Goal: Task Accomplishment & Management: Use online tool/utility

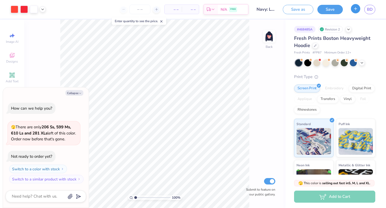
click at [357, 10] on icon "button" at bounding box center [355, 8] width 5 height 5
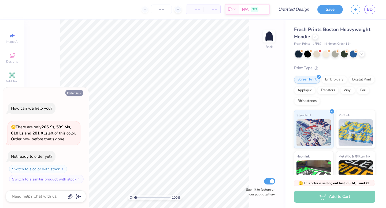
click at [68, 95] on button "Collapse" at bounding box center [74, 93] width 18 height 6
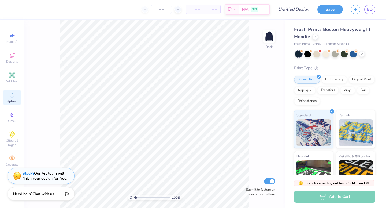
click at [10, 101] on span "Upload" at bounding box center [12, 101] width 11 height 4
click at [270, 36] on img at bounding box center [268, 36] width 21 height 21
click at [10, 95] on icon at bounding box center [12, 95] width 6 height 6
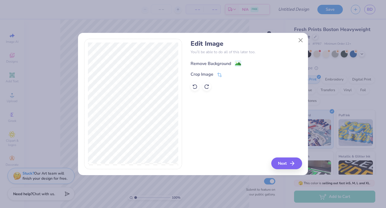
click at [226, 65] on div "Remove Background" at bounding box center [211, 64] width 40 height 6
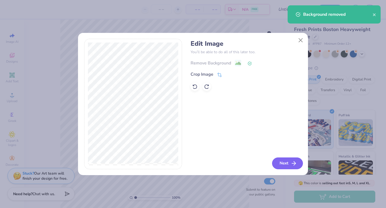
click at [280, 159] on button "Next" at bounding box center [287, 164] width 31 height 12
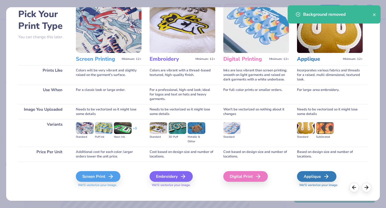
scroll to position [32, 0]
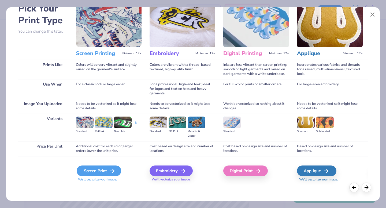
click at [104, 169] on div "Screen Print" at bounding box center [99, 171] width 44 height 11
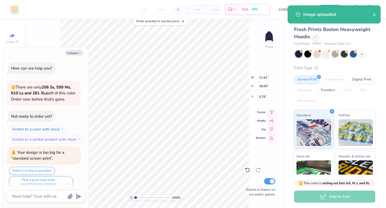
scroll to position [4, 0]
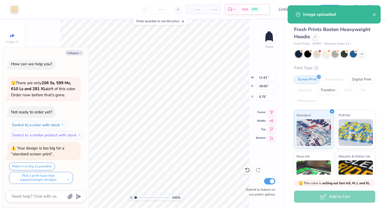
type textarea "x"
type input "6.50"
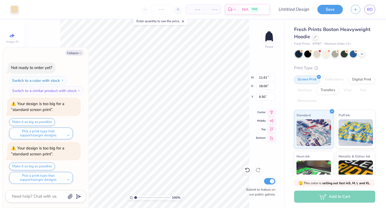
scroll to position [93, 0]
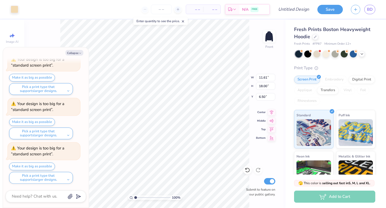
type textarea "x"
type input "6.11"
click at [77, 53] on button "Collapse" at bounding box center [74, 53] width 18 height 6
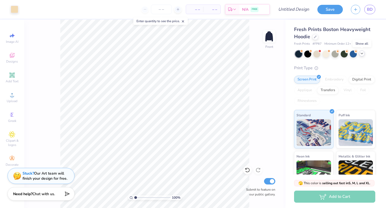
click at [363, 54] on icon at bounding box center [362, 53] width 4 height 4
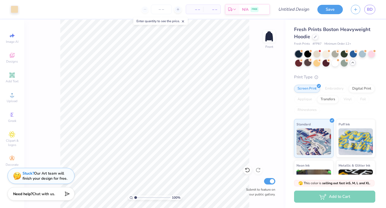
click at [307, 63] on div at bounding box center [307, 62] width 7 height 7
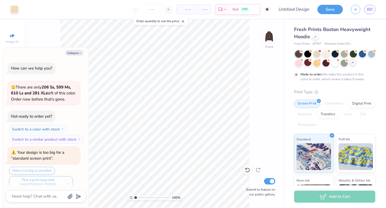
scroll to position [138, 0]
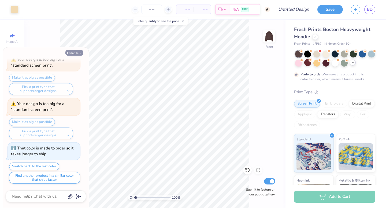
click at [77, 51] on button "Collapse" at bounding box center [74, 53] width 18 height 6
type textarea "x"
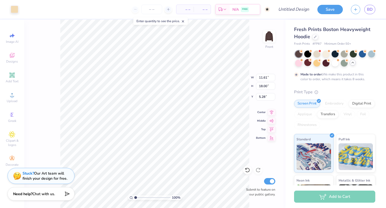
type input "5.30"
type input "11.01"
type input "17.07"
type input "5.78"
click at [265, 36] on img at bounding box center [268, 36] width 21 height 21
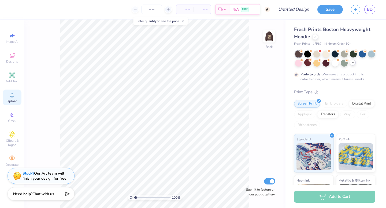
click at [10, 97] on icon at bounding box center [12, 95] width 6 height 6
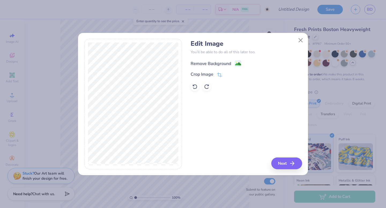
click at [232, 65] on div "Remove Background" at bounding box center [216, 63] width 51 height 7
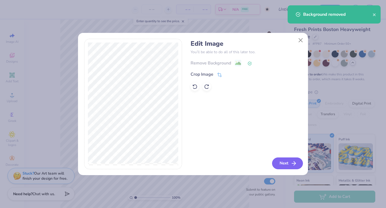
click at [296, 165] on icon "button" at bounding box center [293, 164] width 6 height 6
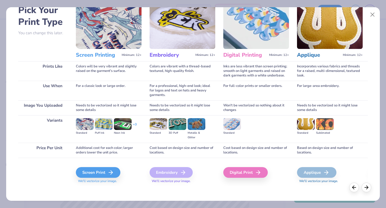
scroll to position [32, 0]
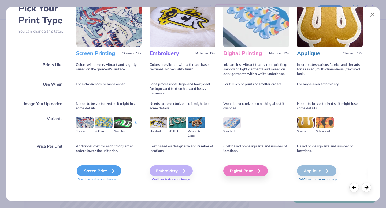
click at [109, 170] on icon at bounding box center [112, 171] width 6 height 6
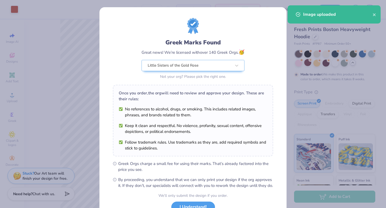
click at [150, 81] on body "Art colors – – Per Item – – Total Est. Delivery N/A FREE Design Title Save BD I…" at bounding box center [193, 104] width 386 height 208
type input "5.74"
type input "3.82"
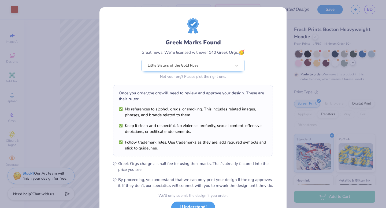
scroll to position [42, 0]
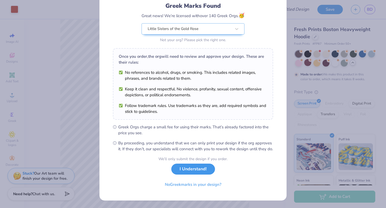
click at [189, 173] on button "I Understand!" at bounding box center [193, 169] width 44 height 11
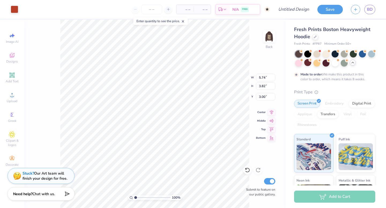
type input "3.00"
click at [16, 11] on div at bounding box center [15, 9] width 8 height 8
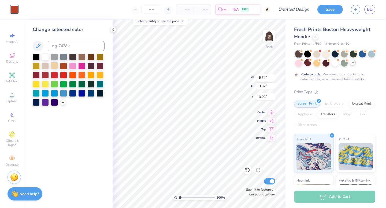
click at [54, 68] on div at bounding box center [54, 65] width 7 height 7
click at [44, 66] on div at bounding box center [45, 65] width 7 height 7
click at [114, 30] on icon at bounding box center [113, 30] width 4 height 4
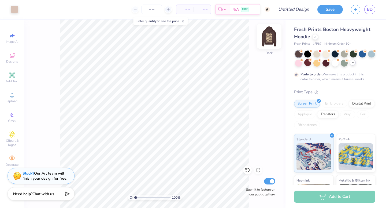
click at [270, 39] on img at bounding box center [268, 36] width 21 height 21
click at [14, 9] on div at bounding box center [15, 9] width 8 height 8
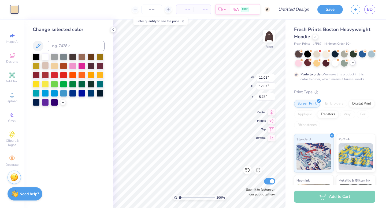
click at [43, 66] on div at bounding box center [45, 65] width 7 height 7
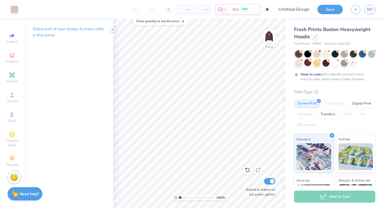
click at [113, 28] on icon at bounding box center [113, 30] width 4 height 4
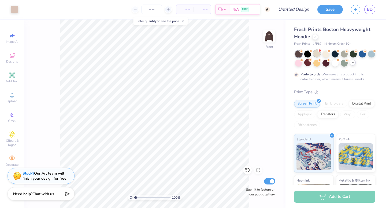
click at [317, 55] on div at bounding box center [316, 53] width 7 height 7
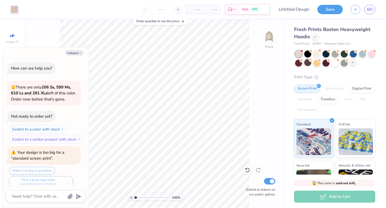
scroll to position [240, 0]
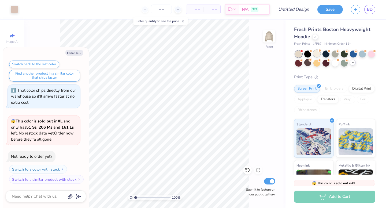
click at [318, 55] on div at bounding box center [316, 53] width 7 height 7
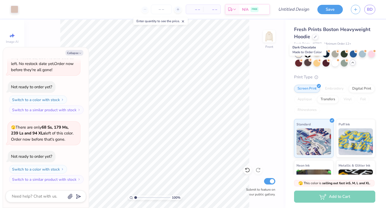
click at [307, 63] on div at bounding box center [307, 62] width 7 height 7
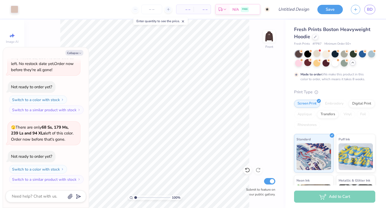
scroll to position [354, 0]
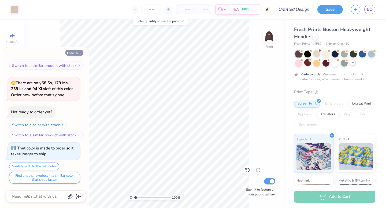
click at [81, 51] on button "Collapse" at bounding box center [74, 53] width 18 height 6
type textarea "x"
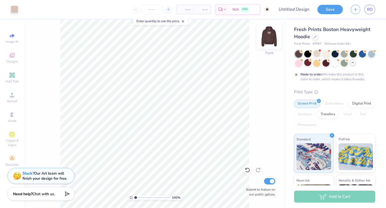
click at [270, 37] on img at bounding box center [268, 36] width 21 height 21
type input "9.08"
type input "6.04"
type input "2.26"
type input "5.10"
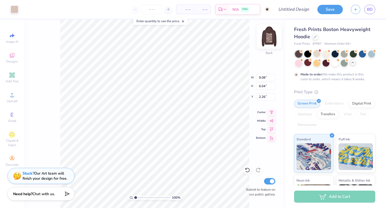
type input "3.40"
type input "2.44"
click at [229, 81] on div "100 % Back W 5.10 H 3.40 Y 2.44 Center Middle Top Bottom Submit to feature on o…" at bounding box center [154, 114] width 261 height 189
type input "10.16"
type input "6.76"
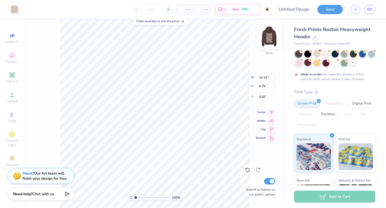
type input "3.00"
type input "4.11"
type input "2.74"
type input "3.00"
type input "10.51"
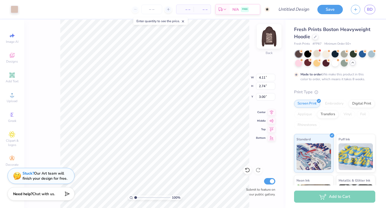
type input "6.99"
click at [243, 82] on div "100 % Back W 10.51 10.51 " H 6.99 6.99 " Y 3.00 3.00 " Center Middle Top Bottom…" at bounding box center [154, 114] width 261 height 189
click at [273, 36] on img at bounding box center [268, 36] width 21 height 21
click at [273, 36] on img at bounding box center [269, 36] width 11 height 11
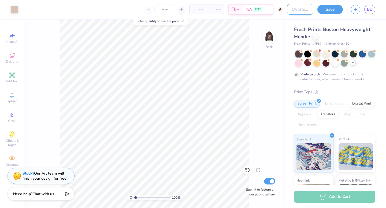
click at [308, 9] on input "Design Title" at bounding box center [300, 9] width 26 height 11
type input "3.52"
type input "2.34"
type input "3.00"
click at [267, 36] on img at bounding box center [268, 36] width 21 height 21
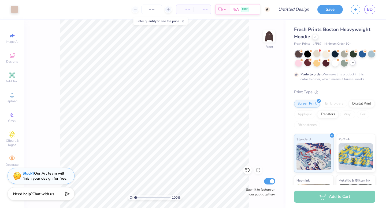
click at [267, 36] on img at bounding box center [269, 36] width 11 height 11
type input "10.33"
type input "6.88"
click at [236, 74] on div "100 % Back W 10.33 H 6.88 Y 3.00 Center Middle Top Bottom Submit to feature on …" at bounding box center [154, 114] width 261 height 189
click at [304, 12] on input "Design Title" at bounding box center [300, 9] width 26 height 11
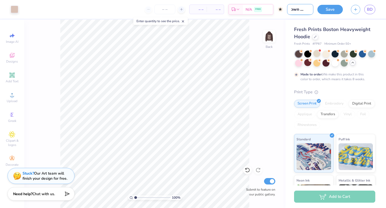
scroll to position [0, 7]
type input "brown pilars"
click at [332, 6] on button "Save" at bounding box center [329, 8] width 25 height 9
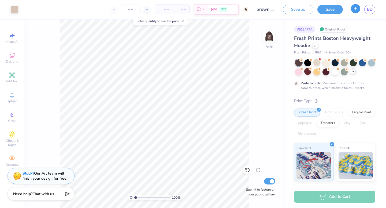
click at [355, 9] on icon "button" at bounding box center [355, 8] width 5 height 5
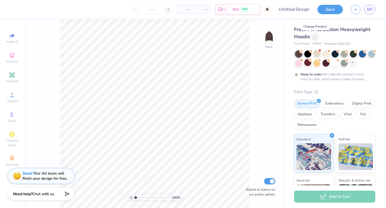
click at [314, 37] on icon at bounding box center [315, 36] width 3 height 3
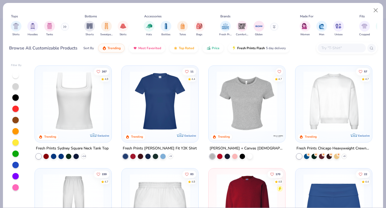
scroll to position [368, 0]
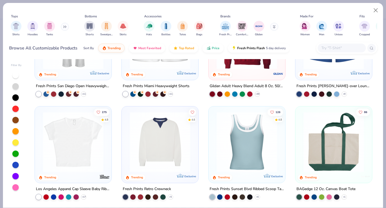
click at [77, 145] on img at bounding box center [73, 142] width 66 height 61
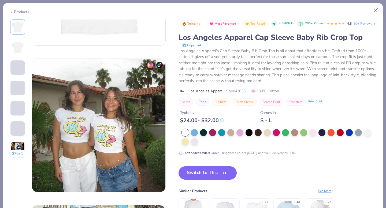
scroll to position [244, 0]
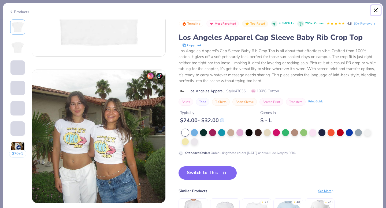
click at [373, 11] on button "Close" at bounding box center [376, 10] width 10 height 10
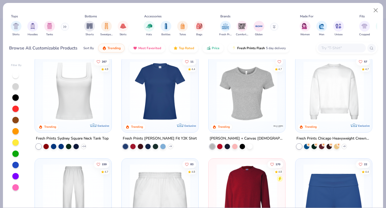
scroll to position [196, 0]
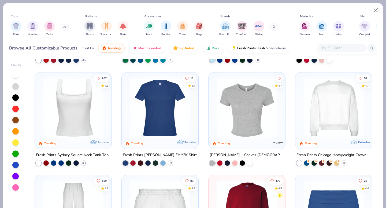
click at [251, 117] on img at bounding box center [247, 108] width 66 height 61
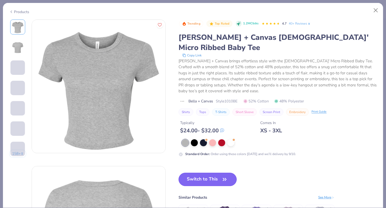
click at [196, 173] on button "Switch to This" at bounding box center [207, 179] width 58 height 13
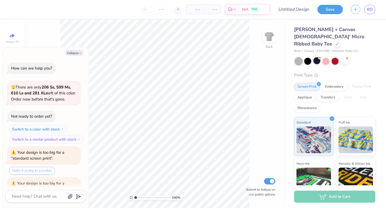
scroll to position [341, 0]
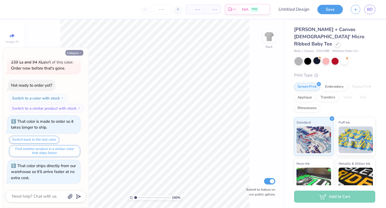
click at [80, 52] on icon "button" at bounding box center [80, 53] width 3 height 3
type textarea "x"
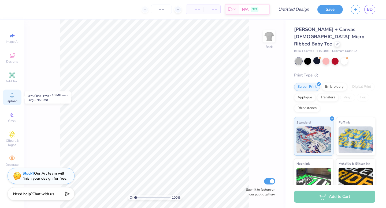
click at [10, 98] on icon at bounding box center [12, 95] width 6 height 6
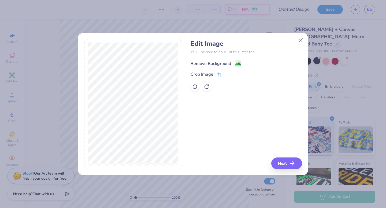
click at [220, 64] on div "Remove Background" at bounding box center [211, 64] width 40 height 6
click at [285, 165] on button "Next" at bounding box center [287, 164] width 31 height 12
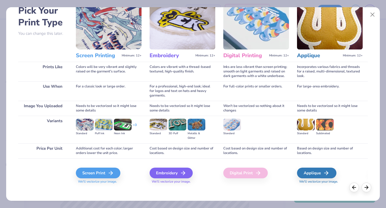
scroll to position [31, 0]
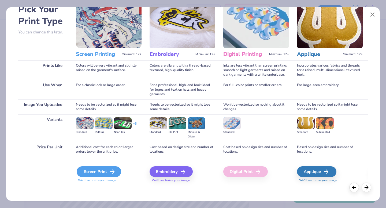
click at [102, 172] on div "Screen Print" at bounding box center [99, 172] width 44 height 11
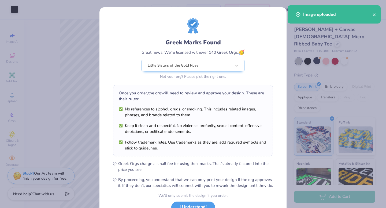
click at [176, 103] on body "Art colors – – Per Item – – Total Est. Delivery N/A FREE Design Title Save BD I…" at bounding box center [193, 104] width 386 height 208
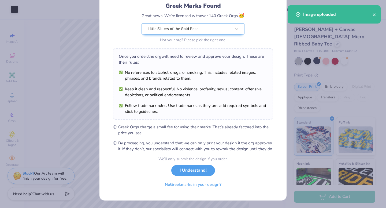
scroll to position [42, 0]
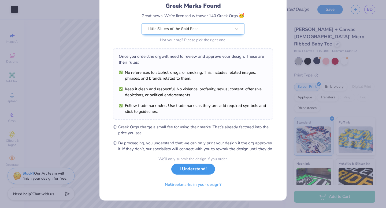
click at [199, 172] on button "I Understand!" at bounding box center [193, 169] width 44 height 11
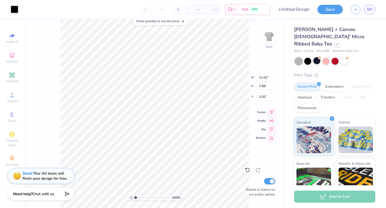
scroll to position [0, 0]
type input "2.51"
click at [345, 57] on div at bounding box center [344, 60] width 7 height 7
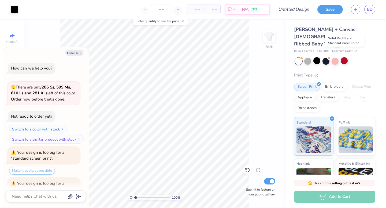
scroll to position [404, 0]
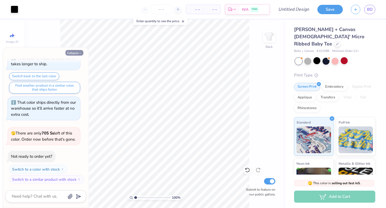
click at [80, 52] on icon "button" at bounding box center [80, 53] width 3 height 3
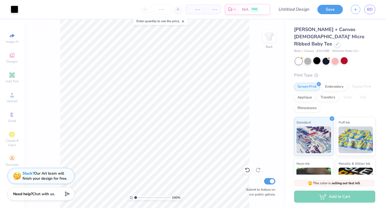
click at [314, 57] on div at bounding box center [316, 60] width 7 height 7
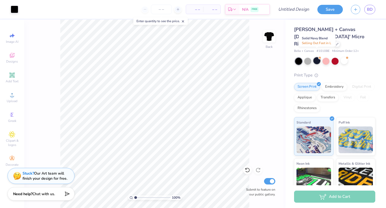
click at [317, 57] on div at bounding box center [316, 60] width 7 height 7
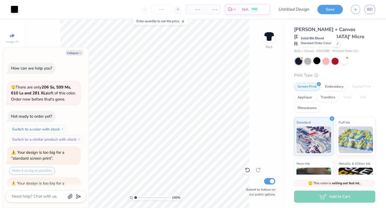
scroll to position [468, 0]
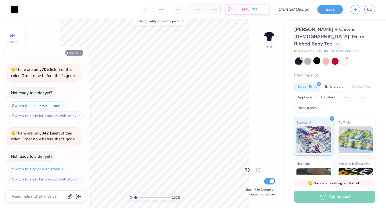
click at [74, 50] on button "Collapse" at bounding box center [74, 53] width 18 height 6
type textarea "x"
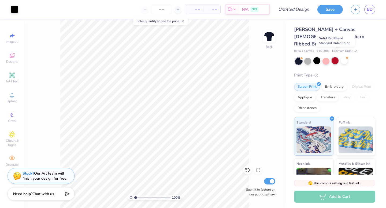
click at [335, 57] on div at bounding box center [334, 60] width 7 height 7
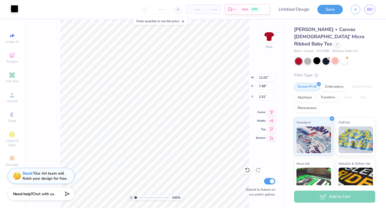
click at [16, 10] on div at bounding box center [15, 9] width 8 height 8
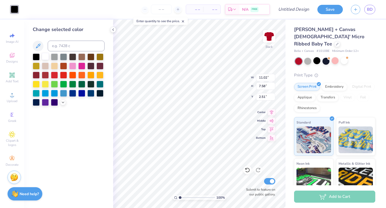
click at [44, 57] on div at bounding box center [45, 56] width 7 height 7
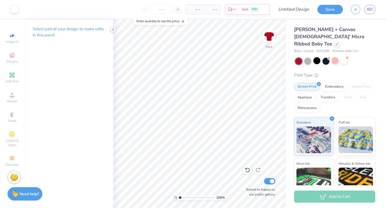
click at [112, 28] on icon at bounding box center [113, 30] width 4 height 4
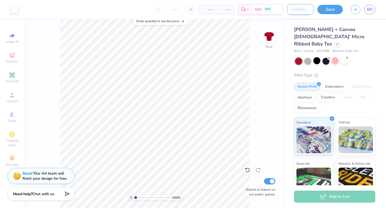
click at [311, 8] on input "Design Title" at bounding box center [300, 9] width 26 height 11
type input "Red jungle"
click at [338, 8] on button "Save" at bounding box center [329, 8] width 25 height 9
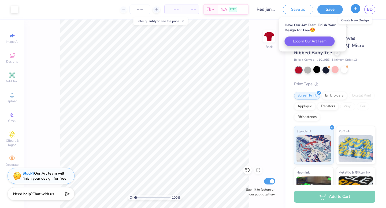
click at [355, 10] on icon "button" at bounding box center [355, 8] width 5 height 5
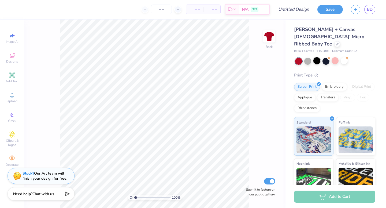
click at [319, 57] on div at bounding box center [316, 60] width 7 height 7
click at [12, 99] on span "Upload" at bounding box center [12, 101] width 11 height 4
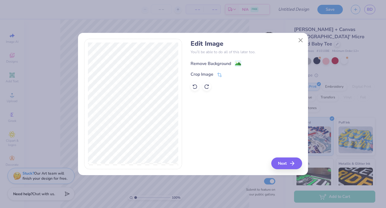
click at [229, 61] on div "Remove Background" at bounding box center [211, 64] width 40 height 6
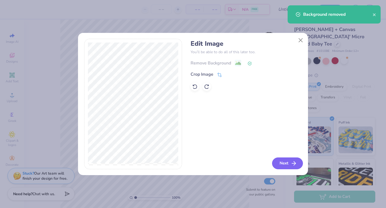
click at [290, 166] on icon "button" at bounding box center [293, 164] width 6 height 6
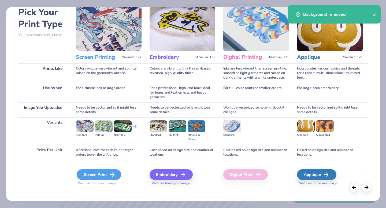
scroll to position [30, 0]
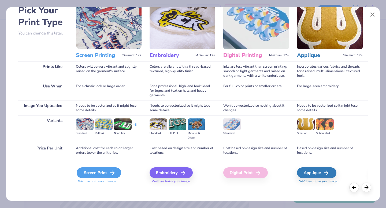
click at [108, 171] on div "Screen Print" at bounding box center [99, 173] width 44 height 11
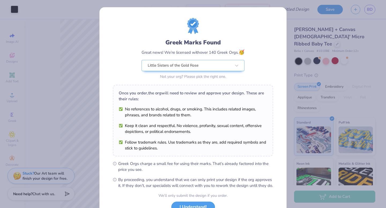
scroll to position [42, 0]
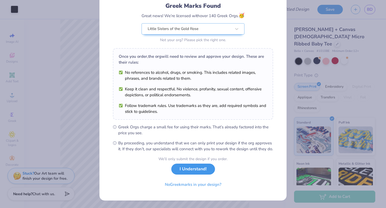
click at [194, 171] on button "I Understand!" at bounding box center [193, 169] width 44 height 11
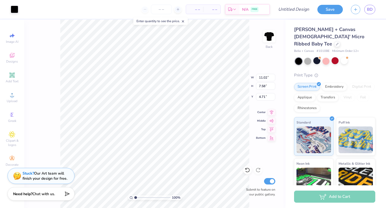
scroll to position [0, 0]
type input "2.31"
click at [17, 10] on div at bounding box center [15, 9] width 8 height 8
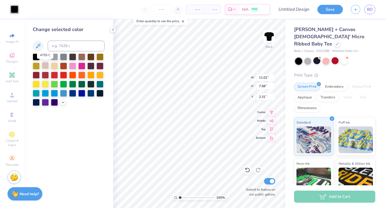
click at [45, 64] on div at bounding box center [45, 65] width 7 height 7
click at [47, 57] on div at bounding box center [45, 56] width 7 height 7
click at [64, 102] on polyline at bounding box center [63, 102] width 2 height 1
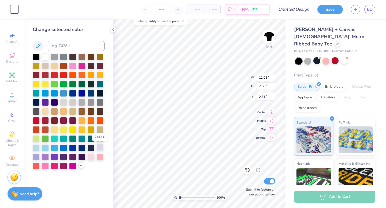
click at [102, 146] on div at bounding box center [99, 147] width 7 height 7
click at [37, 149] on div at bounding box center [36, 147] width 7 height 7
click at [308, 57] on div at bounding box center [307, 60] width 7 height 7
click at [73, 148] on div at bounding box center [72, 147] width 7 height 7
click at [66, 148] on div at bounding box center [63, 147] width 7 height 7
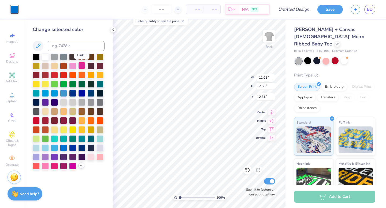
click at [83, 65] on div at bounding box center [81, 65] width 7 height 7
click at [97, 158] on div at bounding box center [99, 156] width 7 height 7
click at [72, 167] on div at bounding box center [72, 165] width 7 height 7
click at [39, 168] on div at bounding box center [36, 165] width 7 height 7
click at [93, 146] on div at bounding box center [90, 147] width 7 height 7
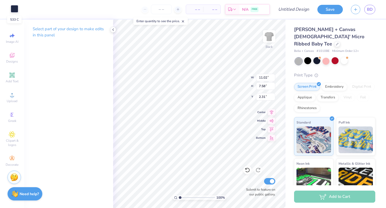
click at [14, 10] on div at bounding box center [15, 9] width 8 height 8
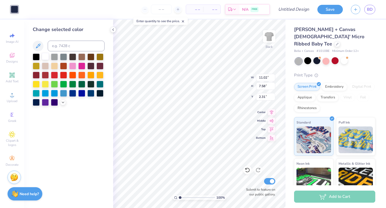
click at [46, 57] on div at bounding box center [45, 56] width 7 height 7
click at [64, 103] on icon at bounding box center [63, 102] width 4 height 4
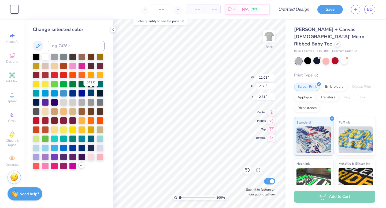
click at [90, 93] on div at bounding box center [90, 92] width 7 height 7
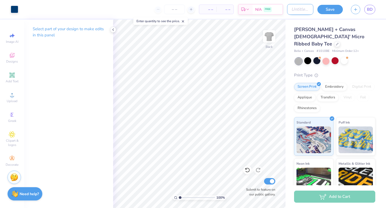
click at [304, 11] on input "Design Title" at bounding box center [300, 9] width 26 height 11
type input "grey and navy jungle"
click at [328, 11] on button "Save" at bounding box center [329, 8] width 25 height 9
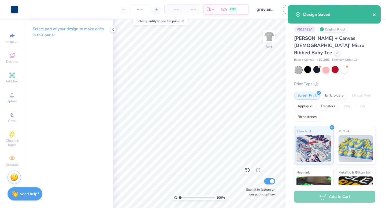
click at [375, 16] on icon "close" at bounding box center [374, 14] width 3 height 3
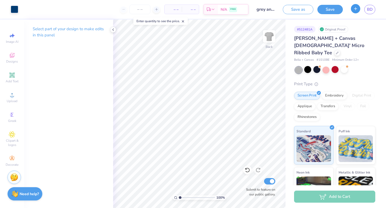
click at [353, 12] on button "button" at bounding box center [355, 8] width 9 height 9
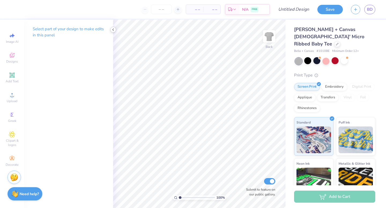
click at [113, 30] on icon at bounding box center [113, 30] width 4 height 4
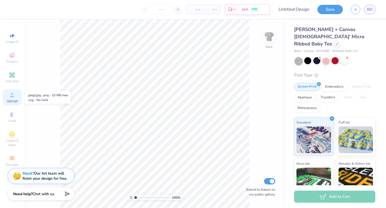
click at [12, 100] on span "Upload" at bounding box center [12, 101] width 11 height 4
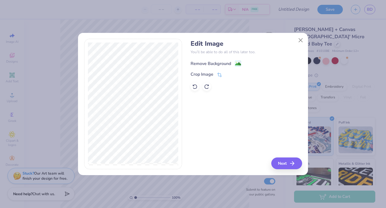
click at [224, 65] on div "Remove Background" at bounding box center [211, 64] width 40 height 6
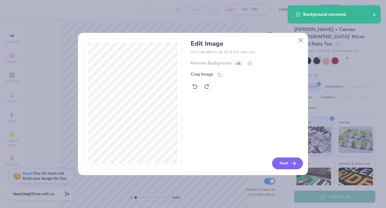
click at [289, 165] on button "Next" at bounding box center [287, 164] width 31 height 12
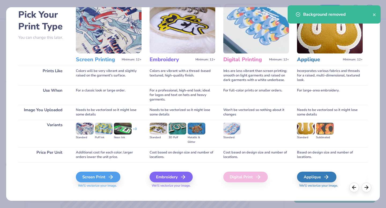
scroll to position [32, 0]
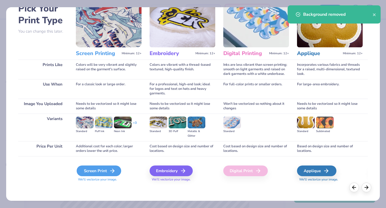
click at [100, 172] on div "Screen Print" at bounding box center [99, 171] width 44 height 11
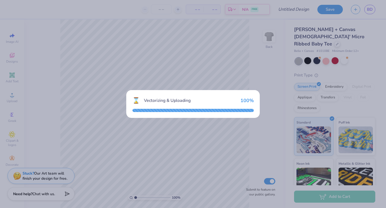
click at [218, 137] on div "⌛ Vectorizing & Uploading 100 %" at bounding box center [193, 104] width 386 height 208
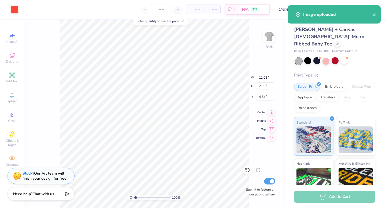
type input "2.36"
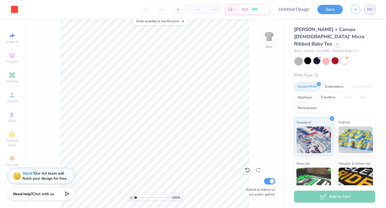
click at [345, 57] on div at bounding box center [344, 60] width 7 height 7
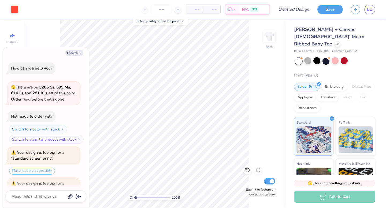
scroll to position [532, 0]
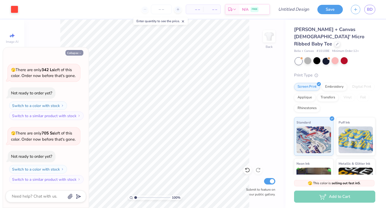
click at [79, 51] on button "Collapse" at bounding box center [74, 53] width 18 height 6
type textarea "x"
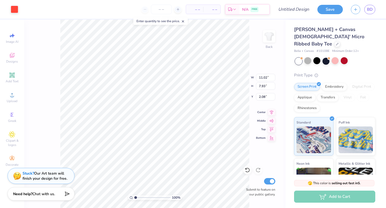
type input "2.08"
click at [307, 11] on input "Design Title" at bounding box center [300, 9] width 26 height 11
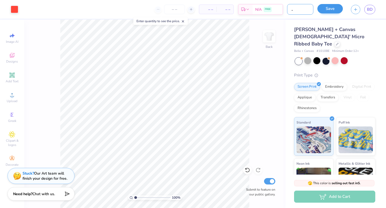
type input "white easy tiger"
click at [331, 7] on button "Save" at bounding box center [329, 8] width 25 height 9
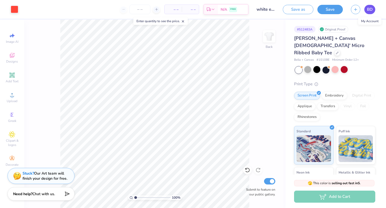
click at [370, 10] on span "BD" at bounding box center [370, 9] width 6 height 6
click at [356, 10] on line "button" at bounding box center [356, 8] width 0 height 3
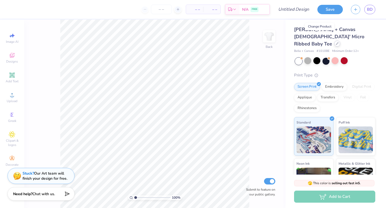
click at [334, 41] on div at bounding box center [337, 44] width 6 height 6
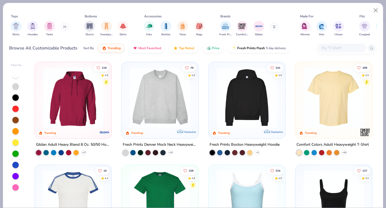
click at [161, 100] on img at bounding box center [160, 98] width 66 height 61
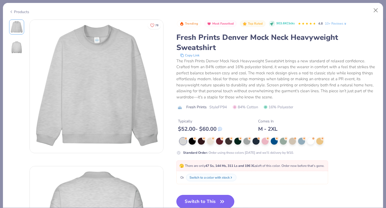
click at [205, 202] on button "Switch to This" at bounding box center [205, 201] width 58 height 13
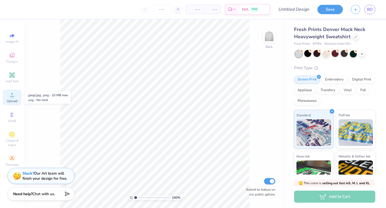
click at [12, 98] on div "Upload" at bounding box center [12, 98] width 19 height 16
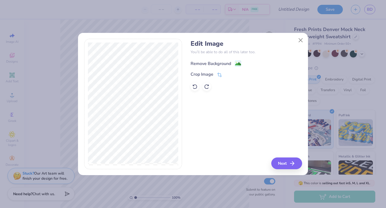
click at [206, 64] on div "Remove Background" at bounding box center [211, 64] width 40 height 6
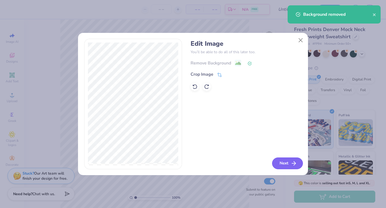
click at [286, 162] on button "Next" at bounding box center [287, 164] width 31 height 12
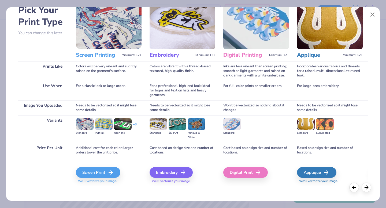
scroll to position [32, 0]
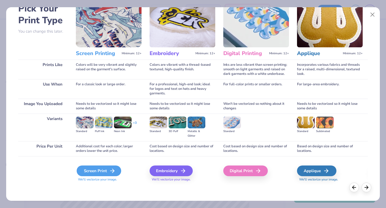
click at [102, 171] on div "Screen Print" at bounding box center [99, 171] width 44 height 11
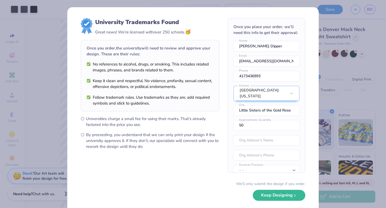
click at [169, 133] on span "By proceeding, you understand that we can only print your design if the univers…" at bounding box center [152, 141] width 133 height 18
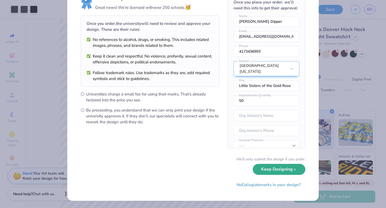
click at [286, 170] on button "Keep Designing" at bounding box center [279, 169] width 53 height 11
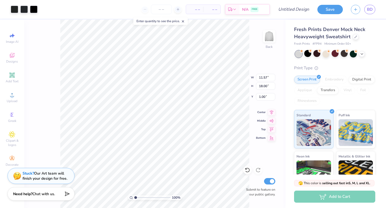
scroll to position [0, 0]
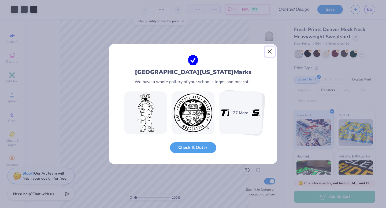
click at [268, 53] on button "Close" at bounding box center [270, 52] width 10 height 10
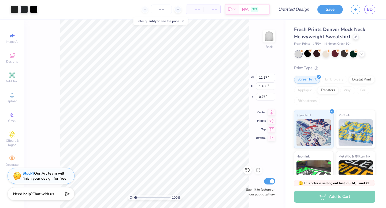
type input "0.76"
click at [17, 11] on div at bounding box center [15, 9] width 8 height 8
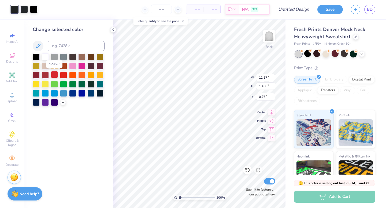
click at [55, 76] on div at bounding box center [54, 74] width 7 height 7
click at [48, 76] on div at bounding box center [45, 74] width 7 height 7
click at [53, 76] on div at bounding box center [54, 74] width 7 height 7
click at [25, 8] on div at bounding box center [24, 9] width 8 height 8
click at [51, 75] on div at bounding box center [54, 74] width 7 height 7
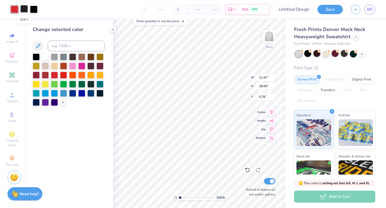
click at [25, 9] on div at bounding box center [24, 9] width 8 height 8
click at [55, 74] on div at bounding box center [54, 74] width 7 height 7
click at [35, 11] on div at bounding box center [34, 9] width 8 height 8
click at [53, 77] on div at bounding box center [54, 74] width 7 height 7
click at [27, 13] on div at bounding box center [24, 9] width 8 height 8
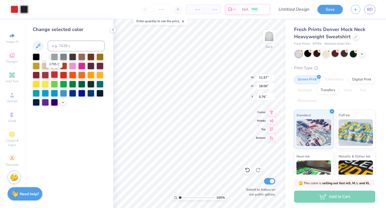
click at [57, 74] on div at bounding box center [54, 74] width 7 height 7
click at [25, 8] on div at bounding box center [24, 9] width 8 height 8
click at [53, 76] on div at bounding box center [54, 74] width 7 height 7
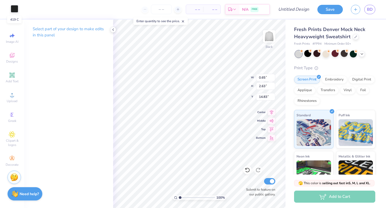
click at [15, 11] on div at bounding box center [15, 9] width 8 height 8
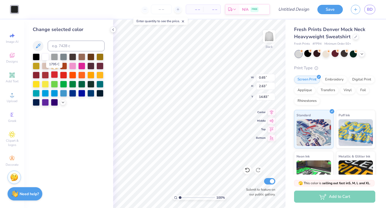
click at [55, 75] on div at bounding box center [54, 74] width 7 height 7
click at [63, 76] on div at bounding box center [63, 74] width 7 height 7
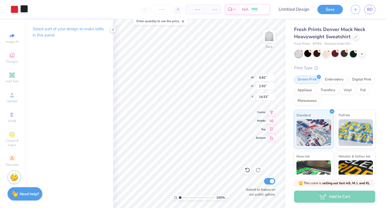
click at [24, 10] on div at bounding box center [24, 9] width 8 height 8
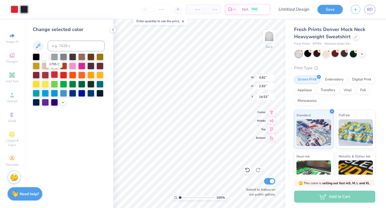
click at [55, 75] on div at bounding box center [54, 74] width 7 height 7
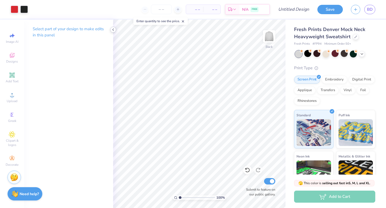
click at [113, 30] on polyline at bounding box center [113, 30] width 1 height 2
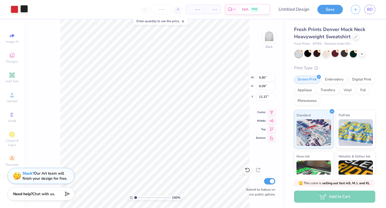
click at [25, 11] on div at bounding box center [24, 9] width 8 height 8
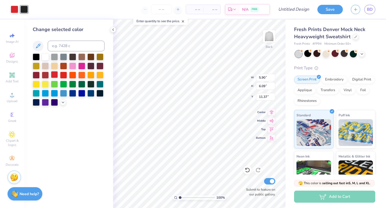
click at [55, 76] on div at bounding box center [54, 74] width 7 height 7
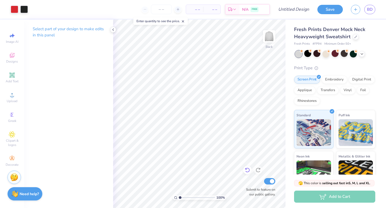
click at [247, 169] on div "100 % Back Submit to feature on our public gallery." at bounding box center [199, 114] width 172 height 189
click at [26, 10] on div at bounding box center [24, 9] width 8 height 8
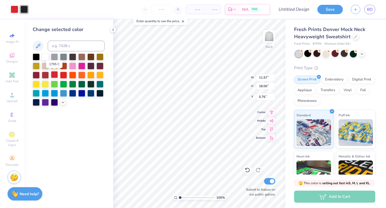
click at [55, 77] on div at bounding box center [54, 74] width 7 height 7
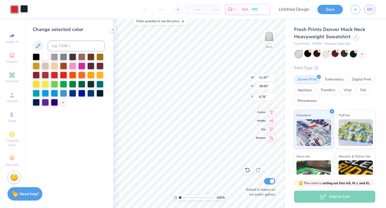
click at [24, 7] on div at bounding box center [24, 9] width 8 height 8
click at [62, 76] on div at bounding box center [63, 74] width 7 height 7
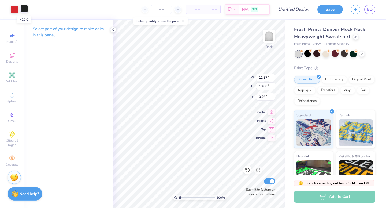
click at [26, 8] on div at bounding box center [24, 9] width 8 height 8
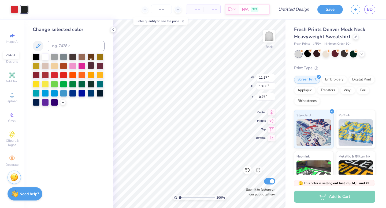
click at [91, 66] on div at bounding box center [90, 65] width 7 height 7
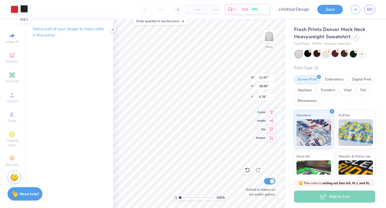
click at [23, 8] on div at bounding box center [24, 9] width 8 height 8
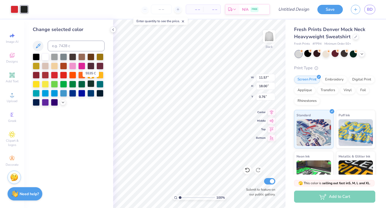
click at [92, 83] on div at bounding box center [90, 83] width 7 height 7
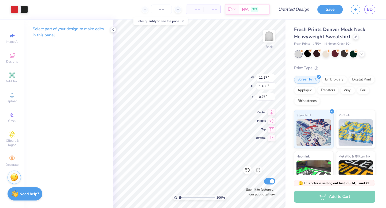
click at [55, 75] on div "Select part of your design to make edits in this panel" at bounding box center [68, 114] width 89 height 189
click at [27, 12] on div at bounding box center [24, 9] width 8 height 8
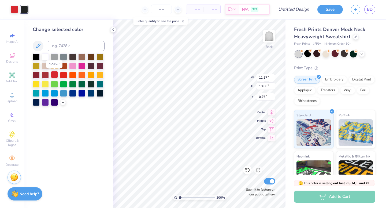
click at [55, 77] on div at bounding box center [54, 74] width 7 height 7
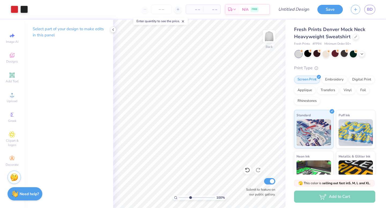
click at [190, 198] on input "range" at bounding box center [197, 198] width 36 height 5
click at [17, 10] on div at bounding box center [15, 9] width 8 height 8
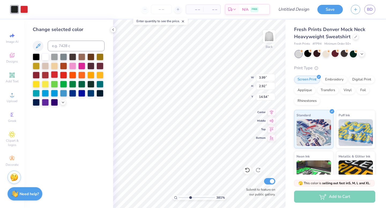
click at [55, 76] on div at bounding box center [54, 74] width 7 height 7
click at [69, 76] on div at bounding box center [72, 74] width 7 height 7
click at [15, 12] on div at bounding box center [15, 9] width 8 height 8
click at [25, 12] on div at bounding box center [24, 9] width 8 height 8
click at [57, 75] on div at bounding box center [54, 74] width 7 height 7
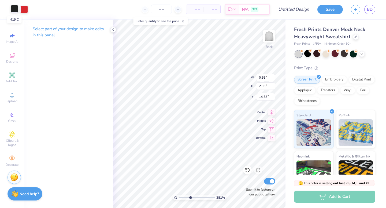
click at [17, 8] on div at bounding box center [15, 9] width 8 height 8
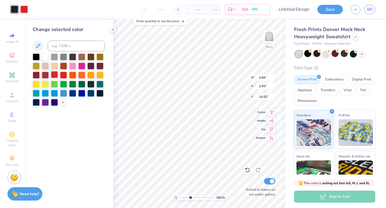
click at [56, 75] on div at bounding box center [54, 74] width 7 height 7
click at [16, 11] on div at bounding box center [15, 9] width 8 height 8
click at [55, 75] on div at bounding box center [54, 74] width 7 height 7
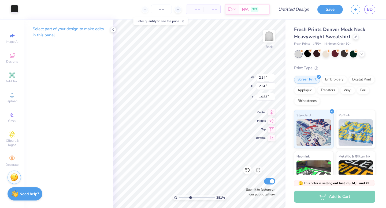
click at [15, 10] on div at bounding box center [15, 9] width 8 height 8
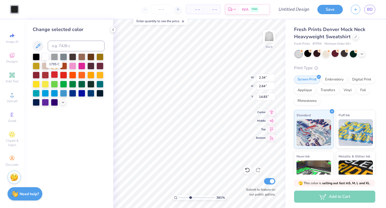
click at [53, 77] on div at bounding box center [54, 74] width 7 height 7
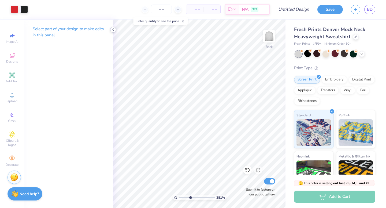
click at [111, 31] on icon at bounding box center [113, 30] width 4 height 4
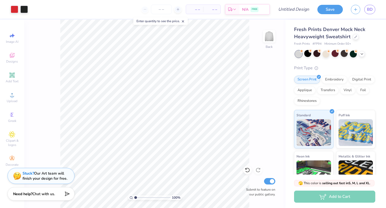
drag, startPoint x: 139, startPoint y: 198, endPoint x: 127, endPoint y: 199, distance: 12.6
type input "1"
click at [134, 199] on input "range" at bounding box center [152, 198] width 36 height 5
click at [15, 9] on div at bounding box center [15, 9] width 8 height 8
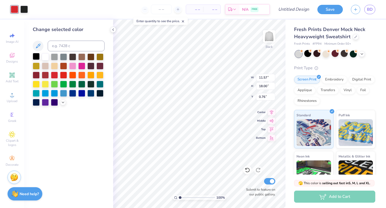
click at [37, 55] on div at bounding box center [36, 56] width 7 height 7
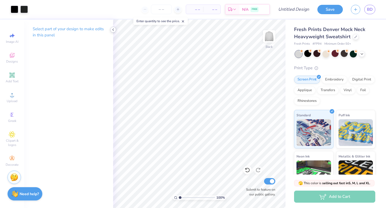
click at [113, 28] on icon at bounding box center [113, 30] width 4 height 4
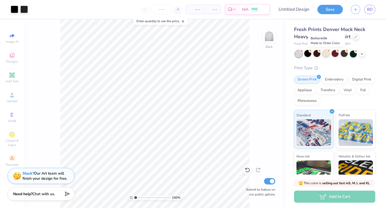
click at [327, 53] on div at bounding box center [325, 53] width 7 height 7
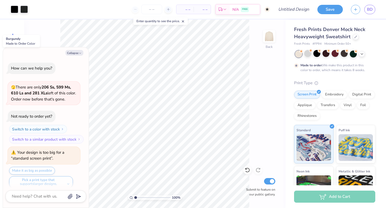
scroll to position [616, 0]
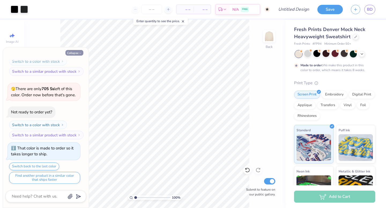
click at [77, 53] on button "Collapse" at bounding box center [74, 53] width 18 height 6
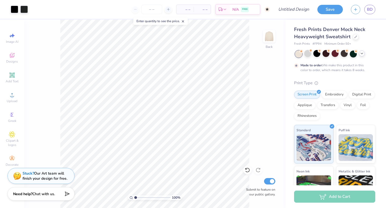
click at [363, 54] on icon at bounding box center [362, 53] width 4 height 4
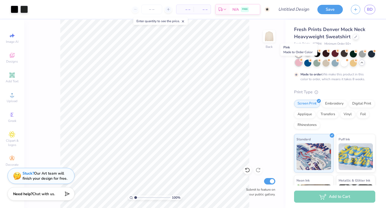
click at [298, 64] on div at bounding box center [298, 62] width 7 height 7
click at [318, 65] on div at bounding box center [316, 62] width 7 height 7
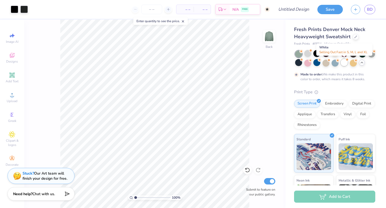
click at [345, 64] on div at bounding box center [344, 62] width 7 height 7
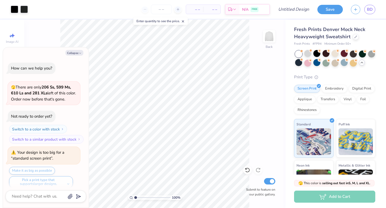
scroll to position [713, 0]
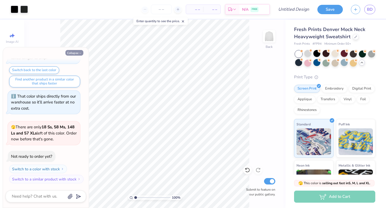
click at [76, 54] on button "Collapse" at bounding box center [74, 53] width 18 height 6
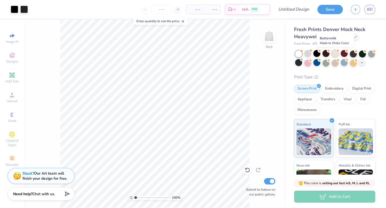
click at [337, 55] on div at bounding box center [334, 53] width 7 height 7
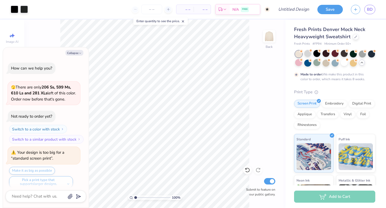
scroll to position [757, 0]
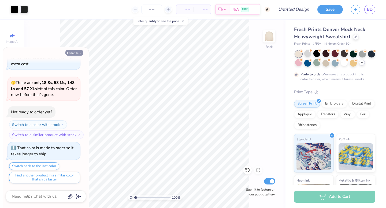
click at [80, 54] on icon "button" at bounding box center [80, 53] width 3 height 3
type textarea "x"
